Goal: Transaction & Acquisition: Purchase product/service

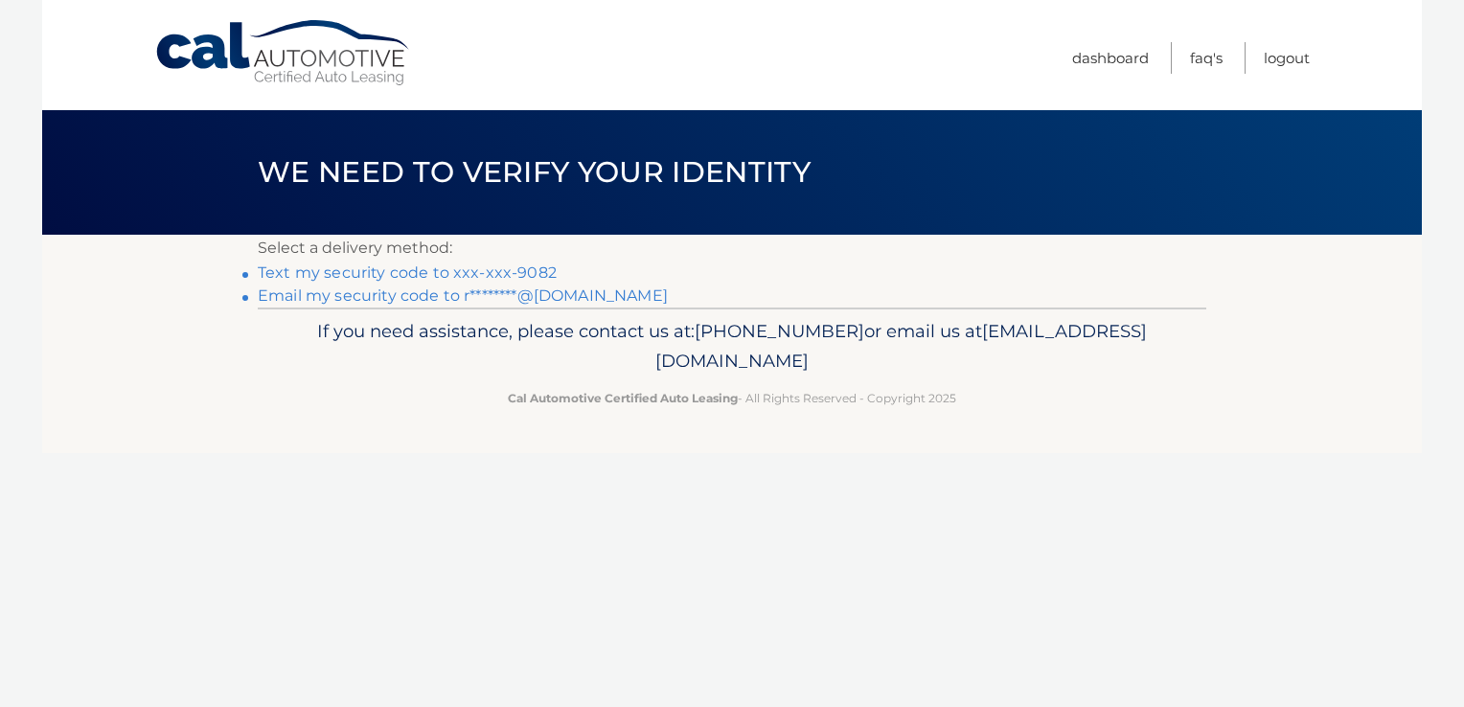
click at [524, 274] on link "Text my security code to xxx-xxx-9082" at bounding box center [407, 273] width 299 height 18
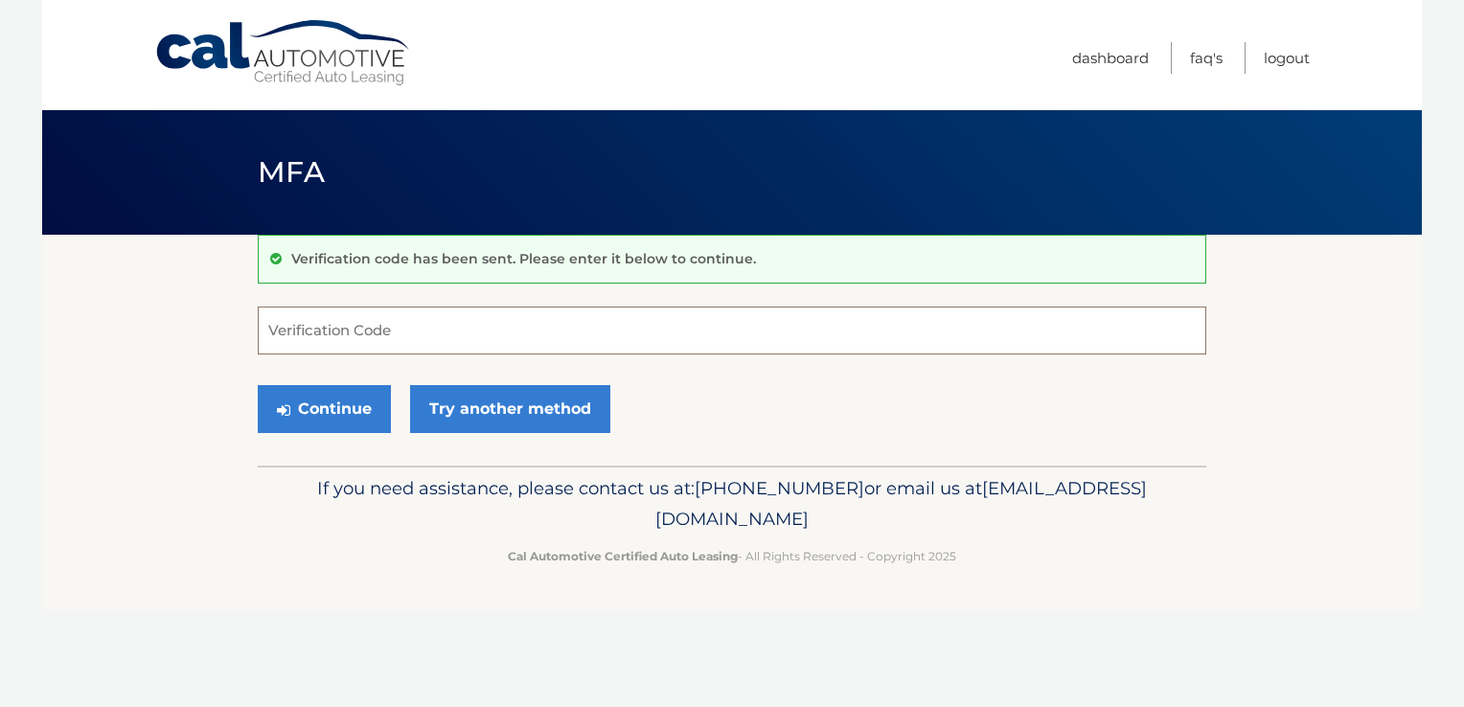
click at [558, 327] on input "Verification Code" at bounding box center [732, 331] width 949 height 48
type input "815245"
click at [328, 401] on button "Continue" at bounding box center [324, 409] width 133 height 48
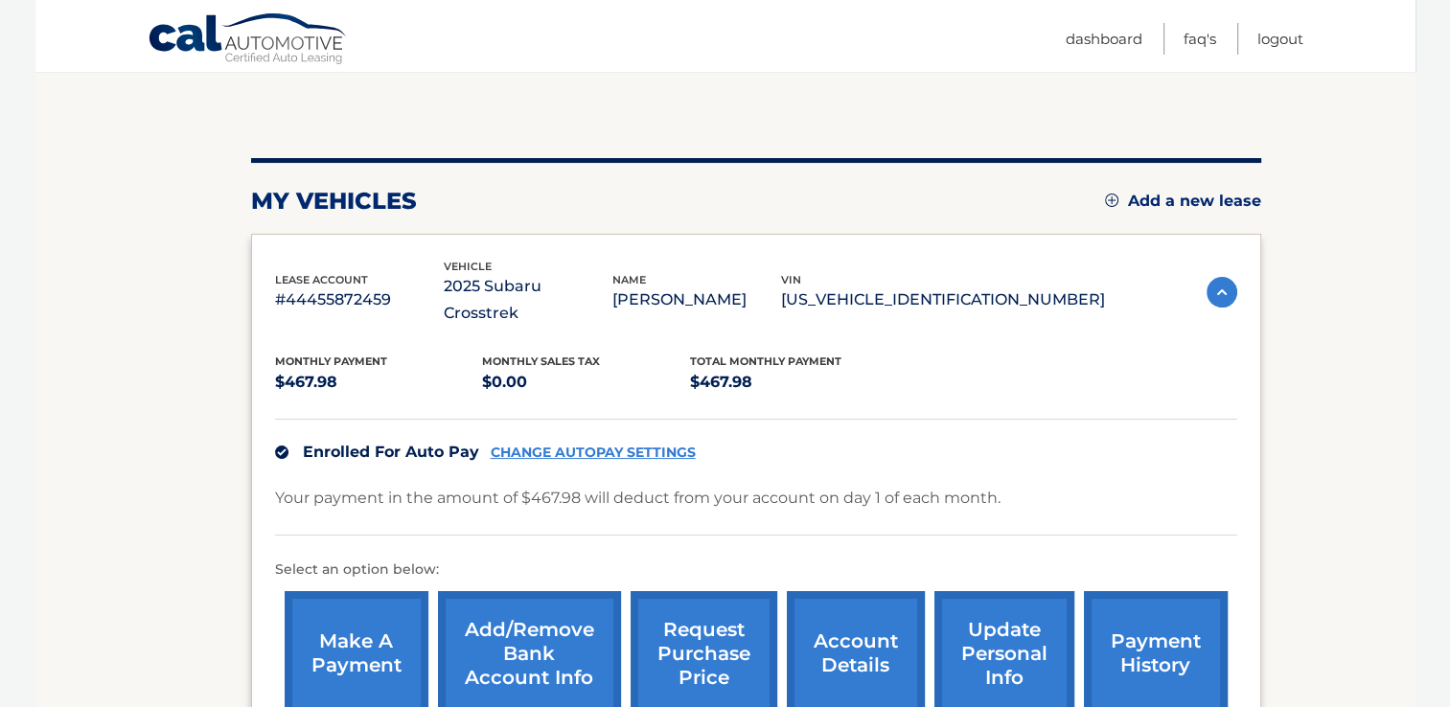
scroll to position [288, 0]
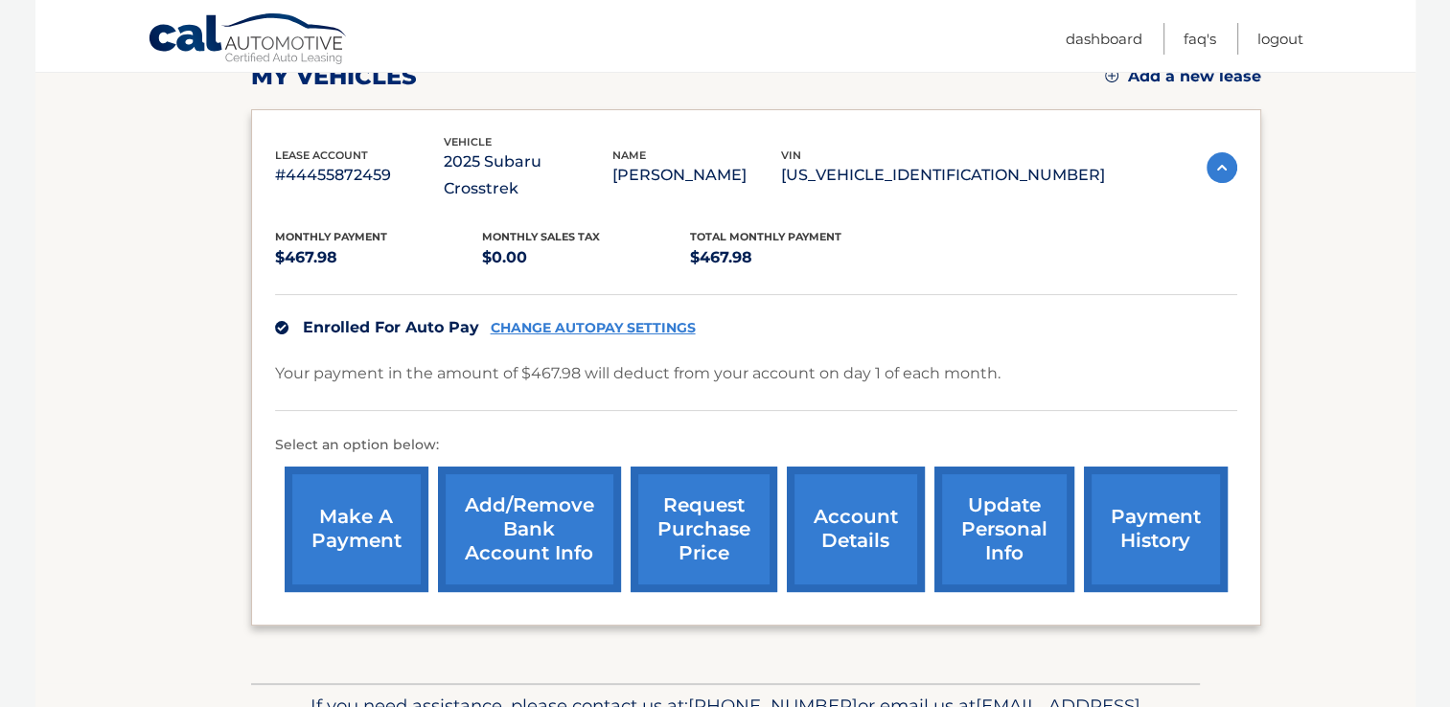
click at [380, 501] on link "make a payment" at bounding box center [357, 530] width 144 height 126
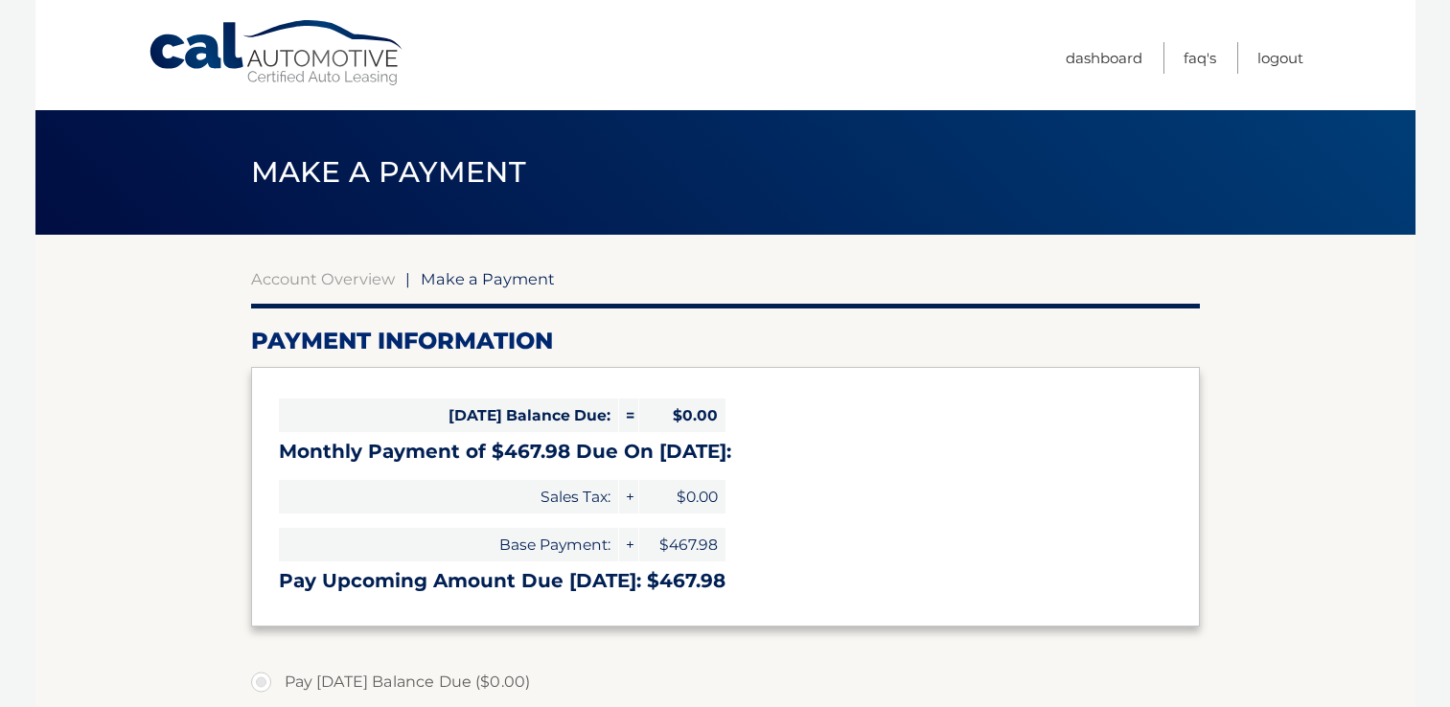
select select "MzE2Zjc2ZDEtY2Y2Yi00ZWIwLTgwZGYtZjBkNjFjNDQ5NDE2"
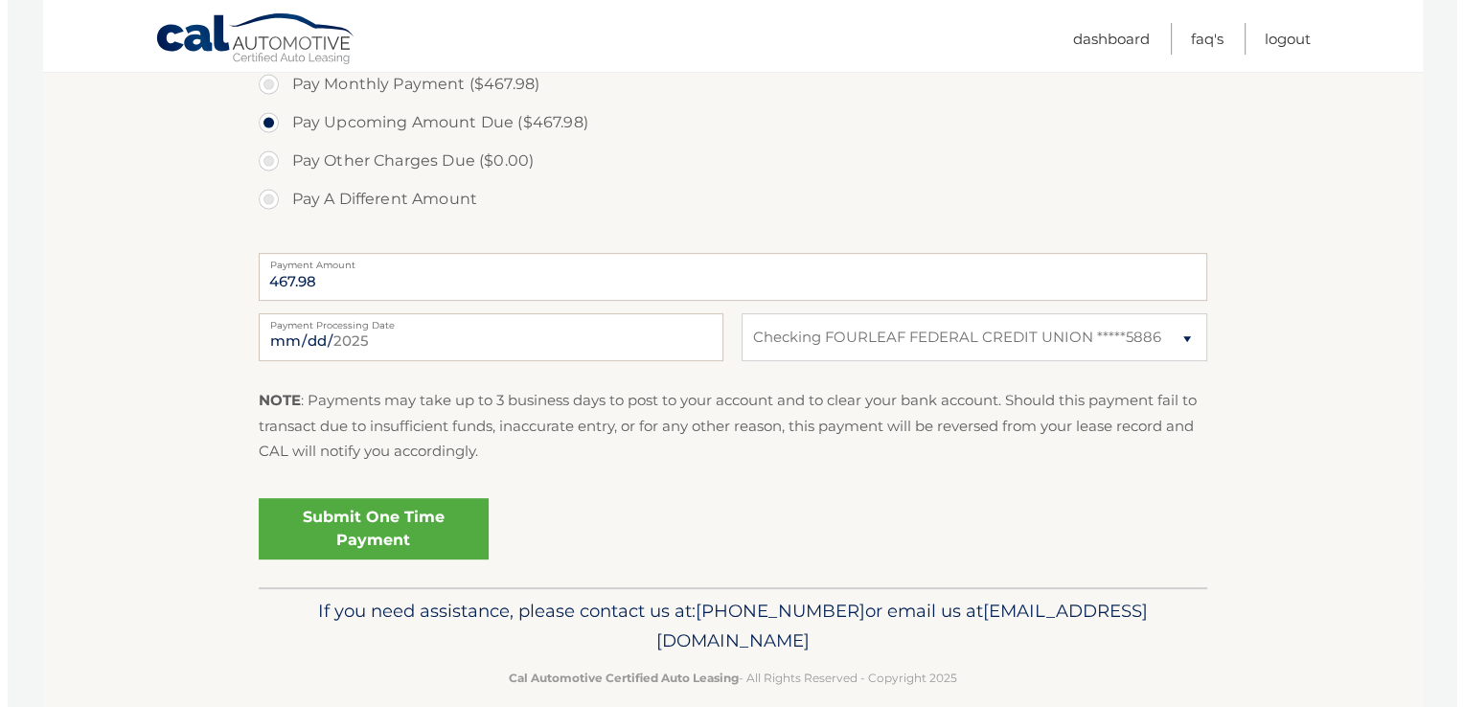
scroll to position [660, 0]
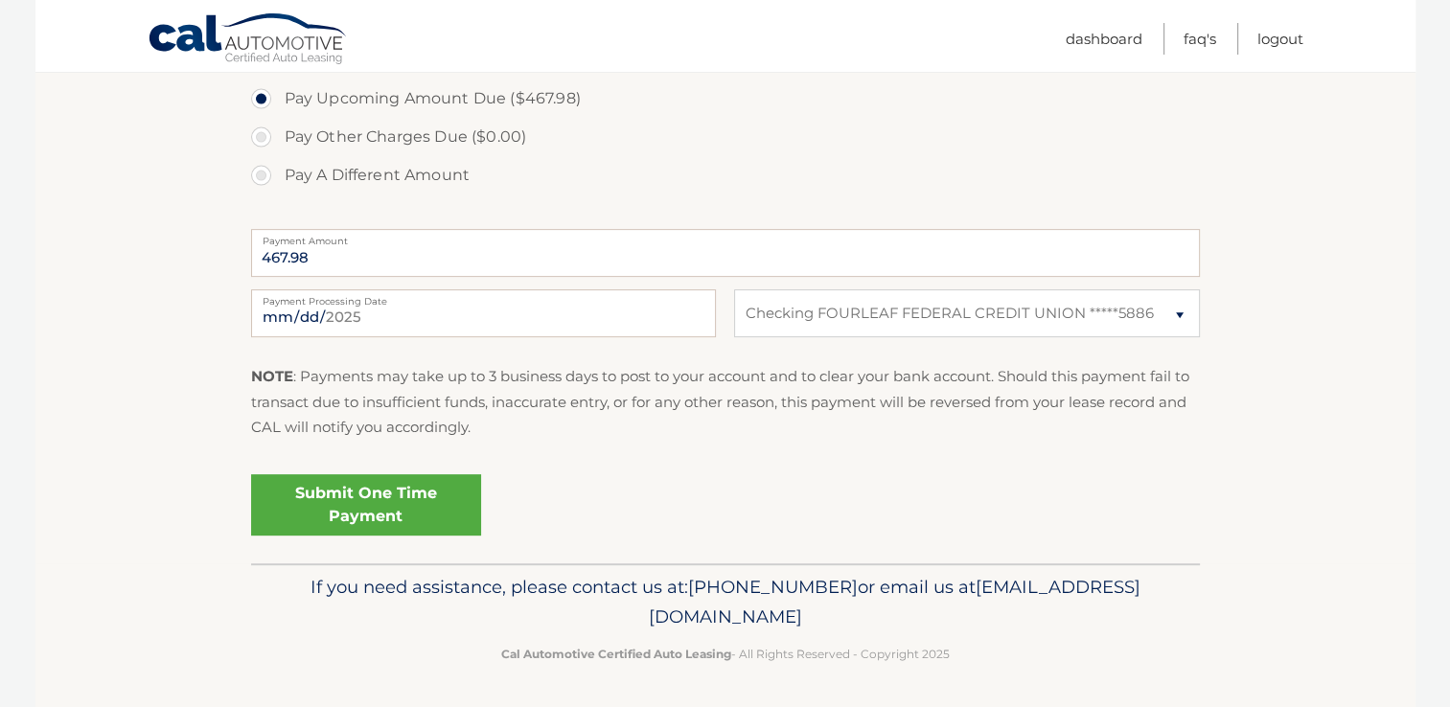
click at [372, 493] on link "Submit One Time Payment" at bounding box center [366, 504] width 230 height 61
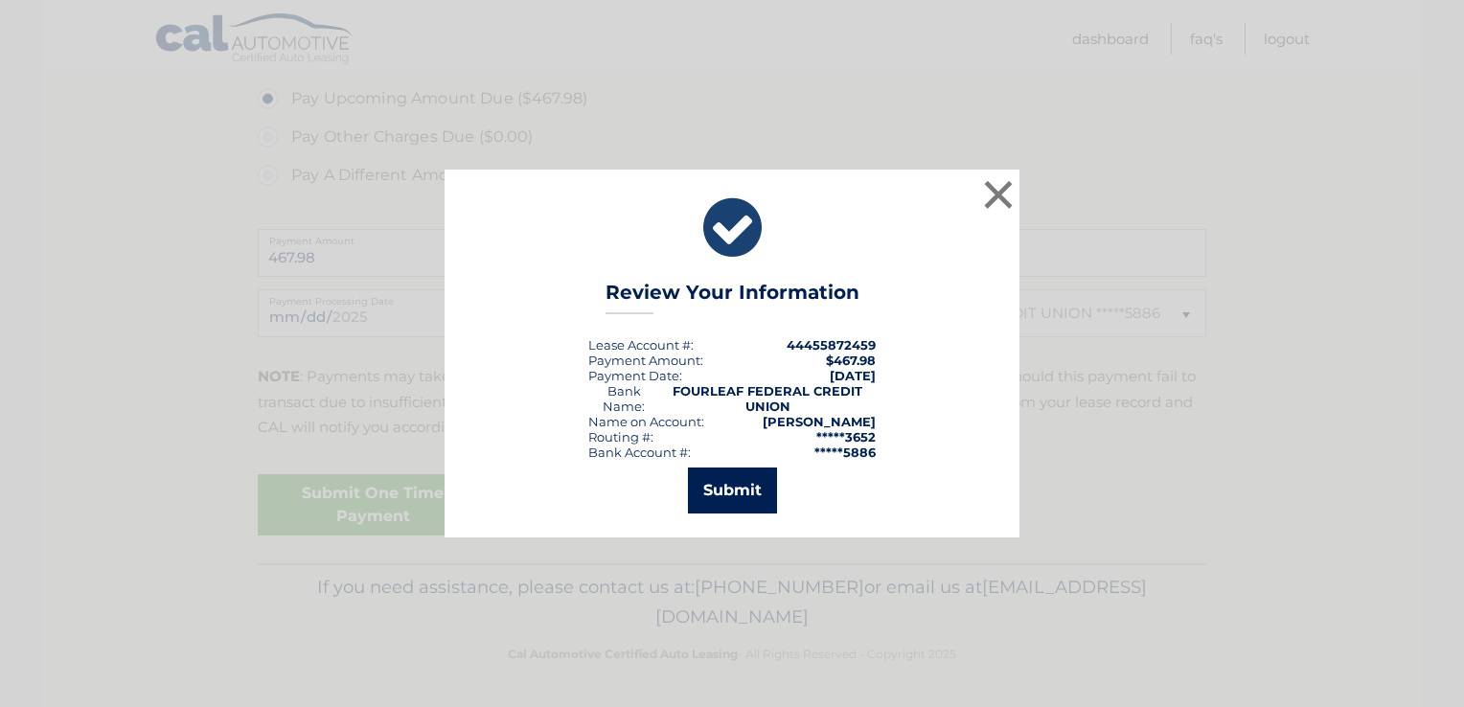
click at [735, 493] on button "Submit" at bounding box center [732, 491] width 89 height 46
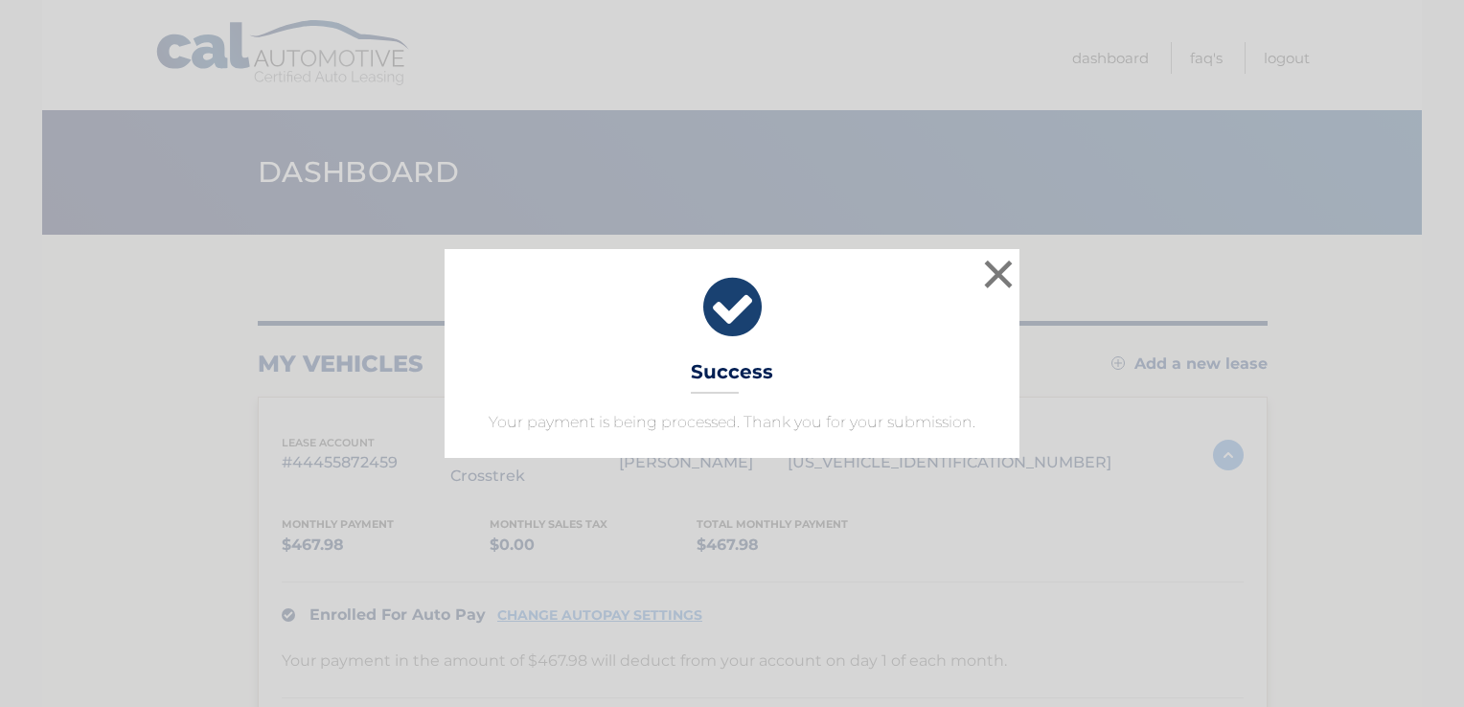
click at [725, 321] on icon at bounding box center [732, 307] width 527 height 69
click at [814, 604] on div "× Success Your payment is being processed. Thank you for your submission. Loadi…" at bounding box center [732, 353] width 1464 height 707
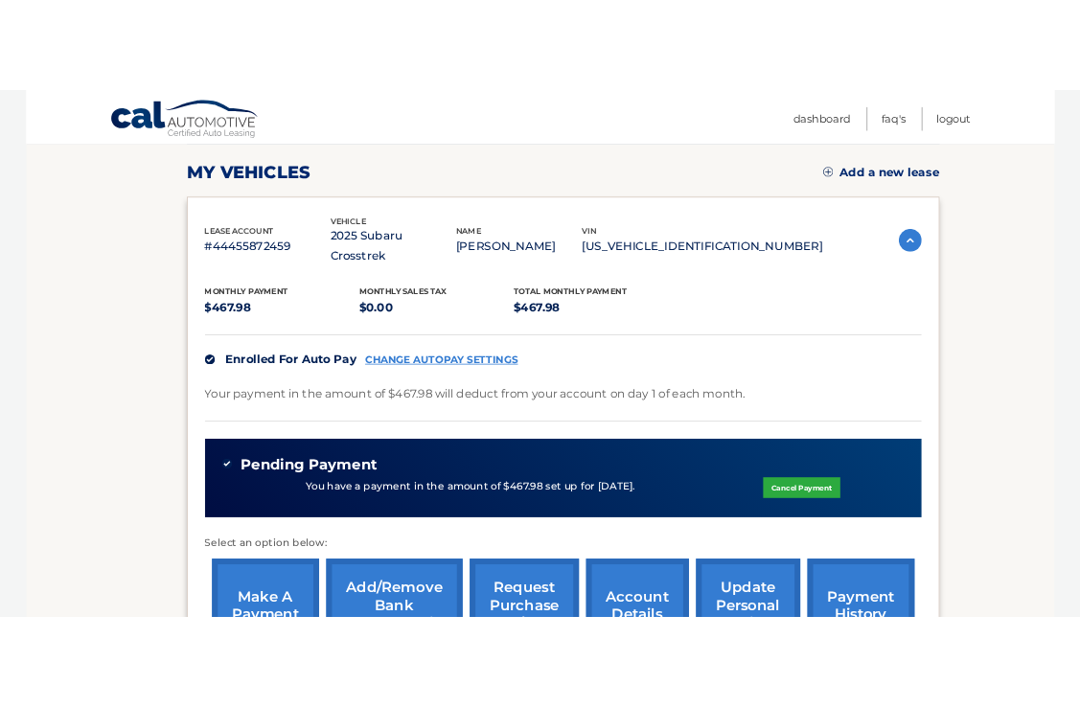
scroll to position [288, 0]
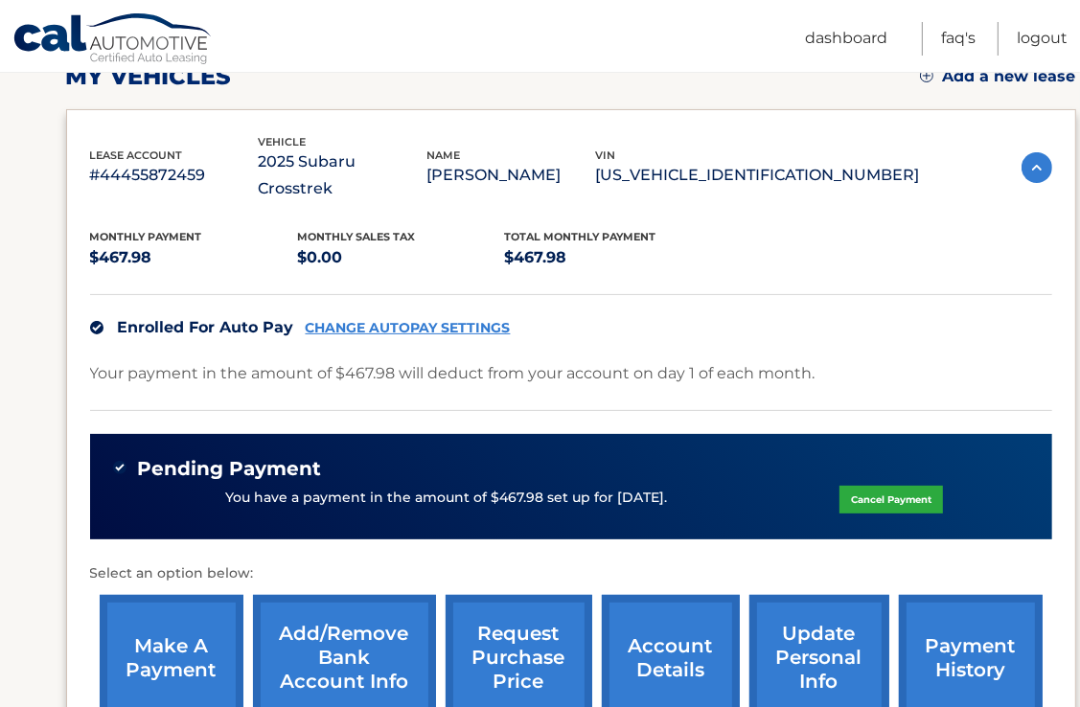
click at [1028, 158] on img at bounding box center [1037, 167] width 31 height 31
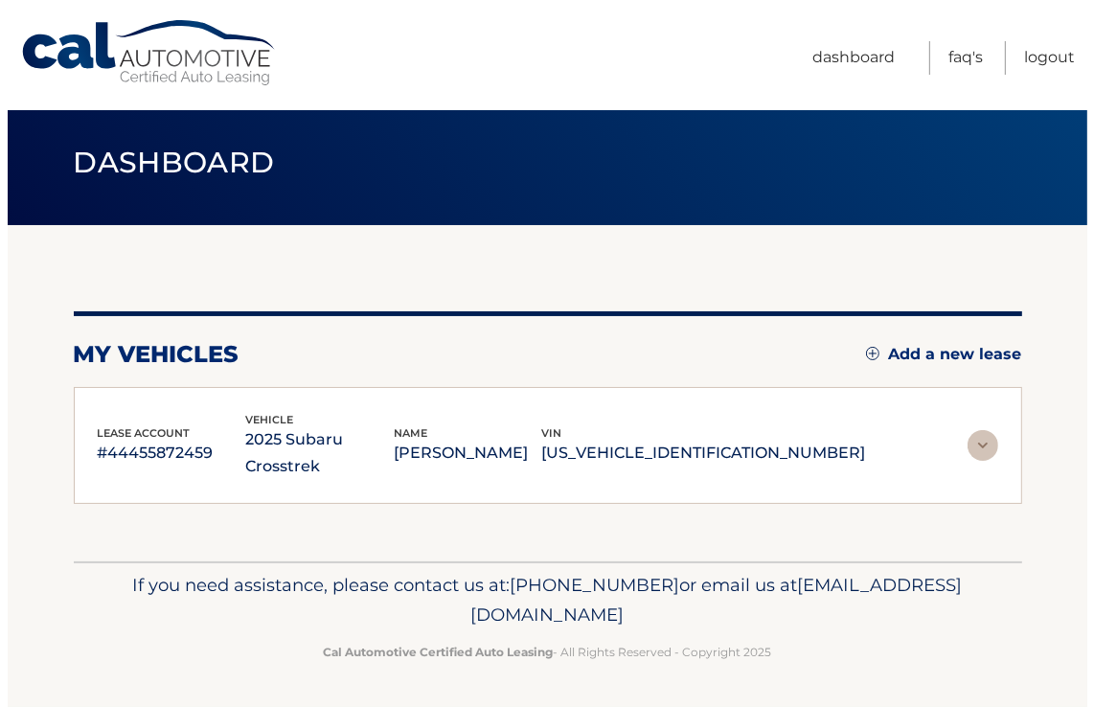
scroll to position [0, 0]
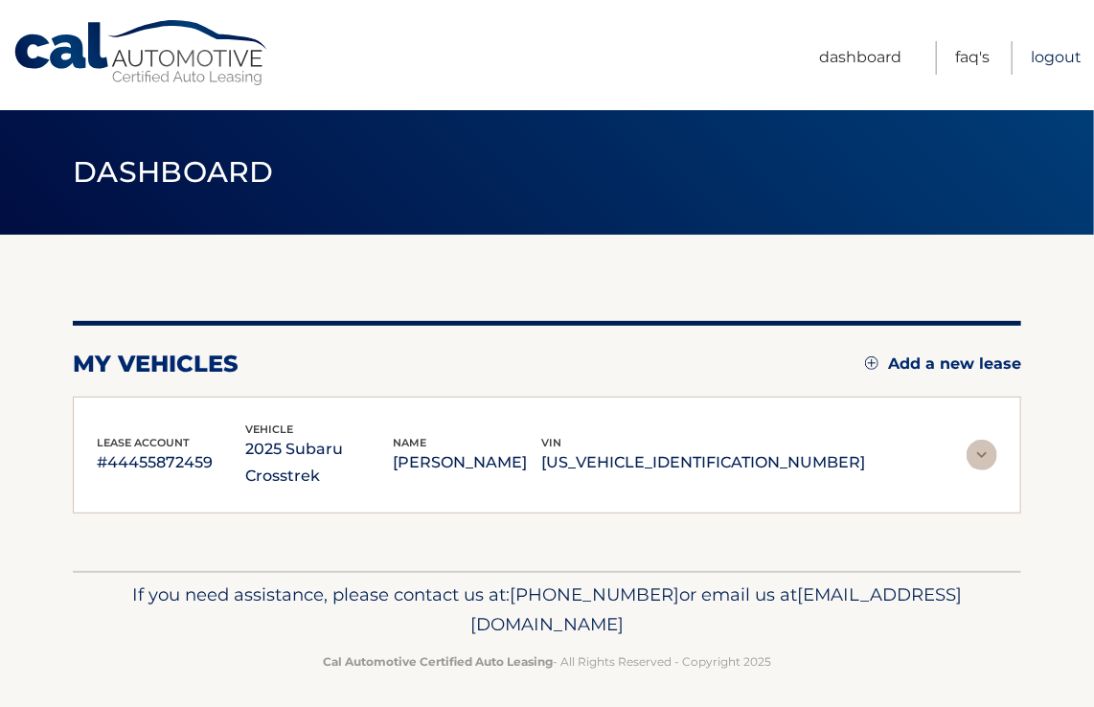
click at [1054, 51] on link "Logout" at bounding box center [1056, 58] width 51 height 34
